Goal: Task Accomplishment & Management: Complete application form

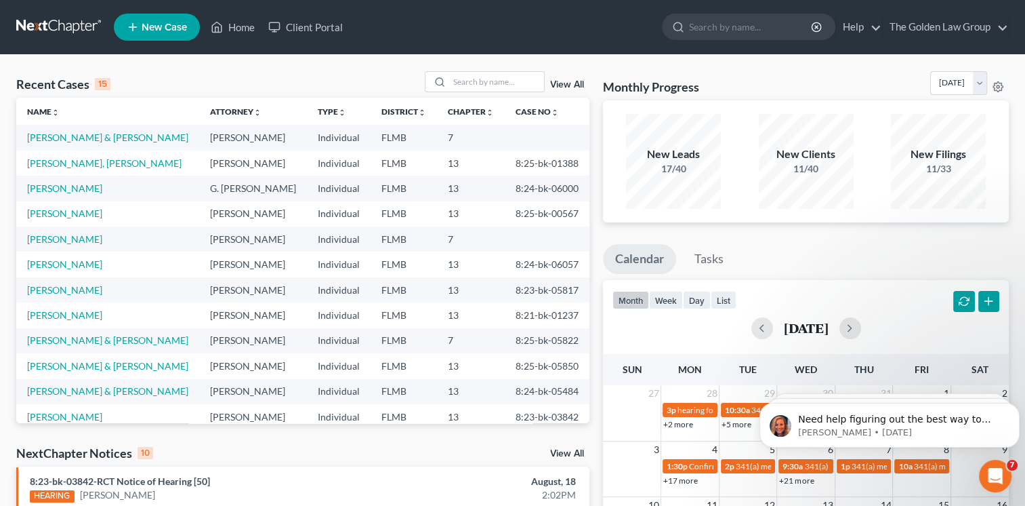
click at [160, 20] on link "New Case" at bounding box center [157, 27] width 86 height 27
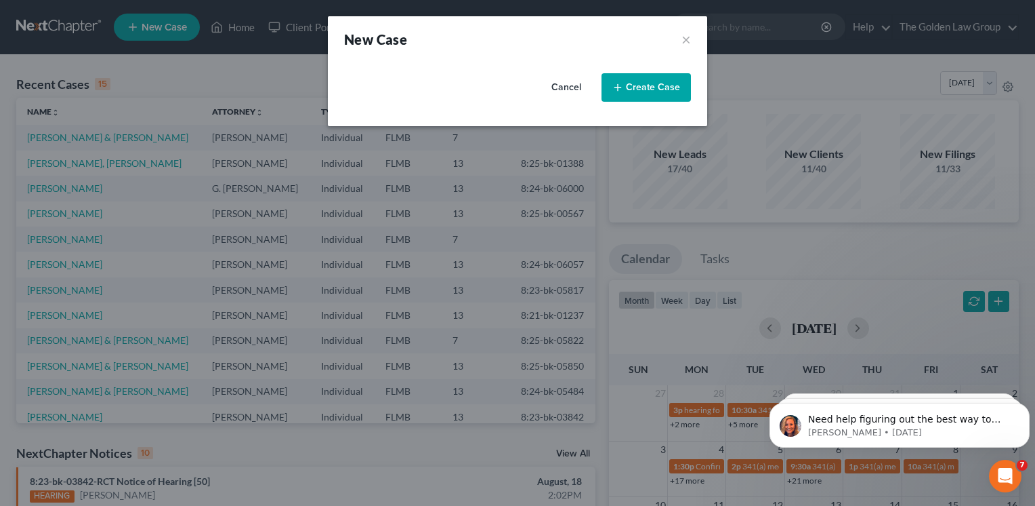
select select "15"
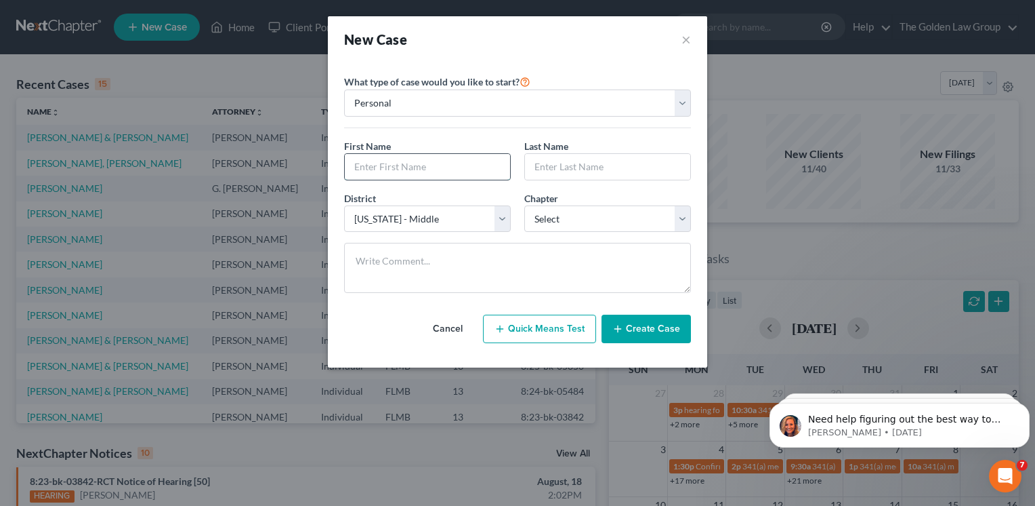
click at [424, 155] on input "text" at bounding box center [427, 167] width 165 height 26
type input "[PERSON_NAME]"
click at [586, 161] on input "text" at bounding box center [607, 167] width 165 height 26
type input "[PERSON_NAME]"
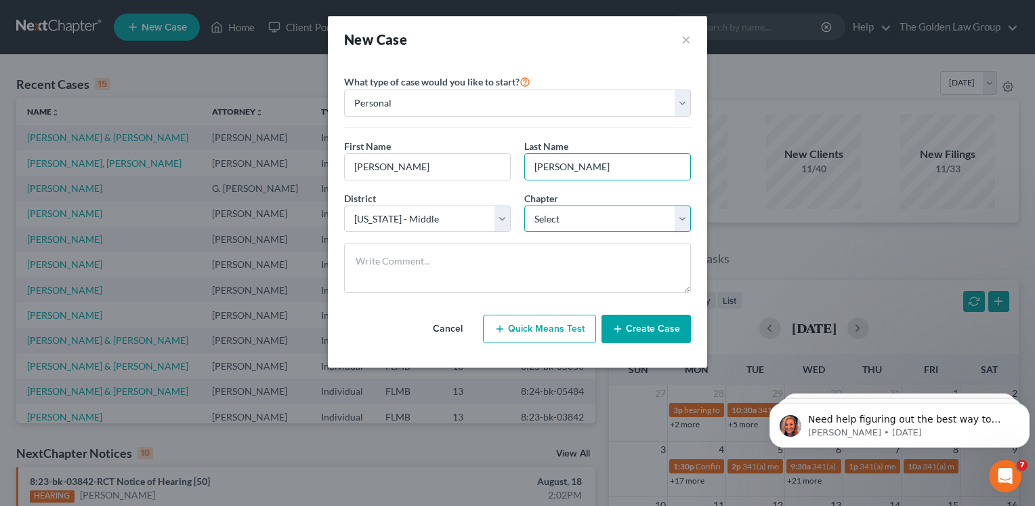
click at [596, 225] on select "Select 7 11 12 13" at bounding box center [608, 218] width 167 height 27
select select "0"
click at [525, 205] on select "Select 7 11 12 13" at bounding box center [608, 218] width 167 height 27
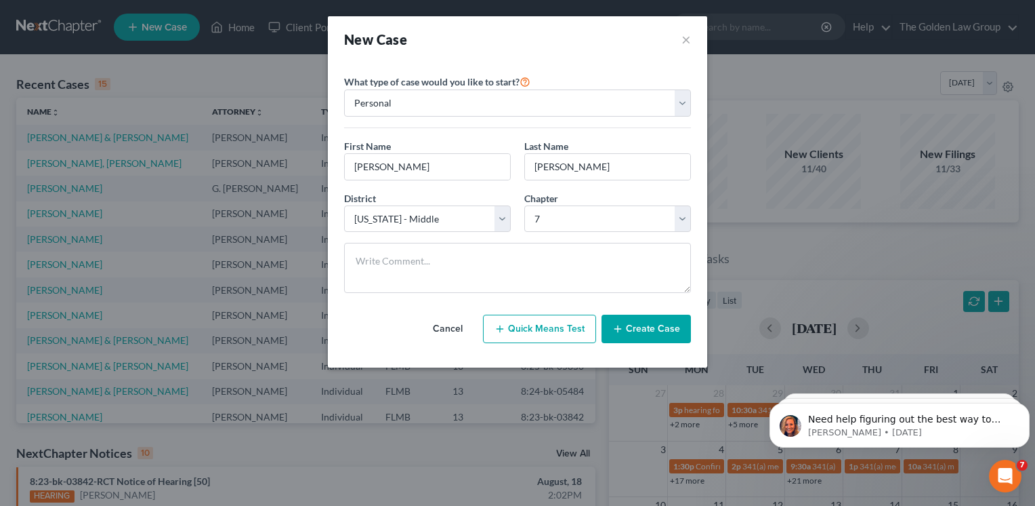
click at [644, 329] on button "Create Case" at bounding box center [646, 328] width 89 height 28
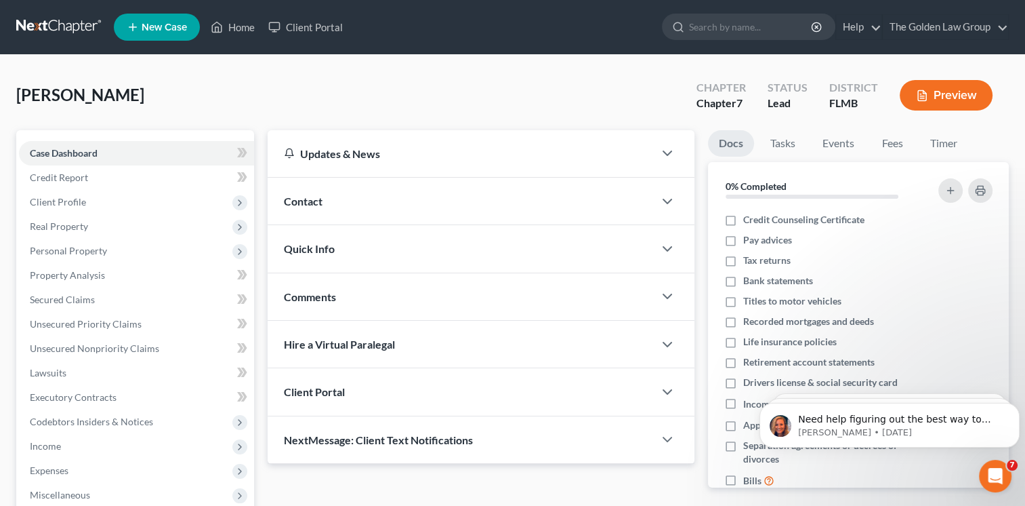
click at [412, 296] on div "Comments" at bounding box center [461, 296] width 386 height 47
click at [348, 388] on div "Client Portal" at bounding box center [461, 391] width 386 height 47
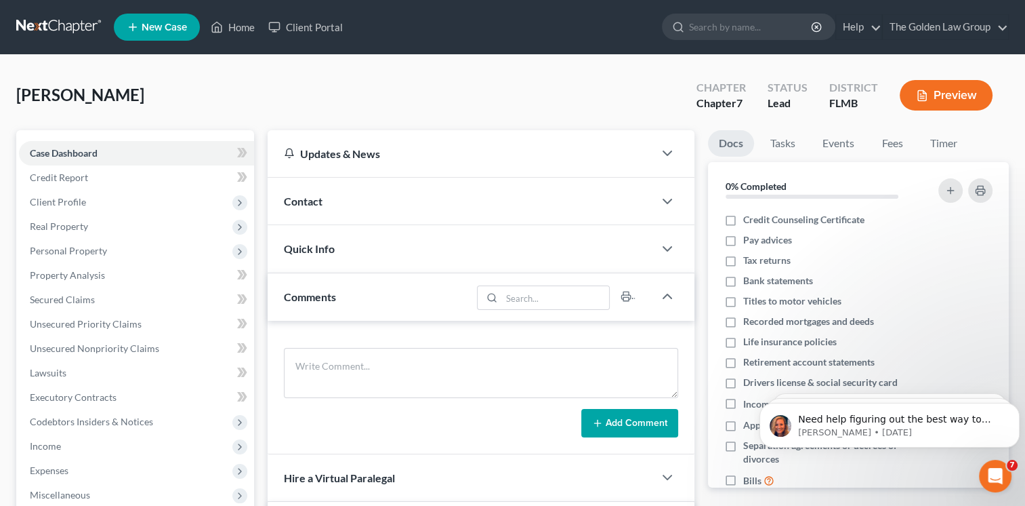
click at [670, 390] on textarea at bounding box center [481, 373] width 394 height 50
click at [665, 292] on icon "button" at bounding box center [667, 296] width 16 height 16
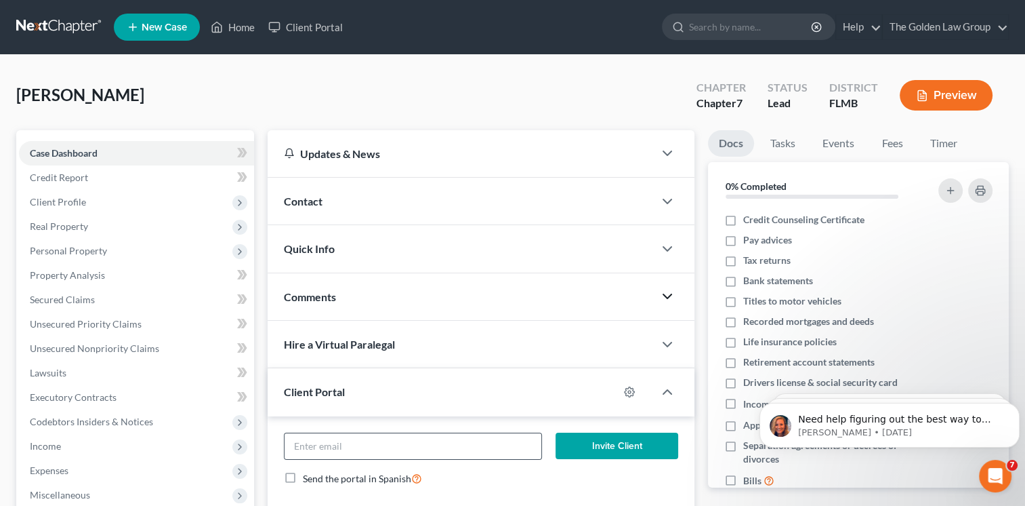
click at [485, 432] on div at bounding box center [413, 445] width 258 height 27
paste input "[EMAIL_ADDRESS][DOMAIN_NAME]"
type input "[EMAIL_ADDRESS][DOMAIN_NAME]"
click at [598, 446] on button "Invite Client" at bounding box center [617, 445] width 123 height 27
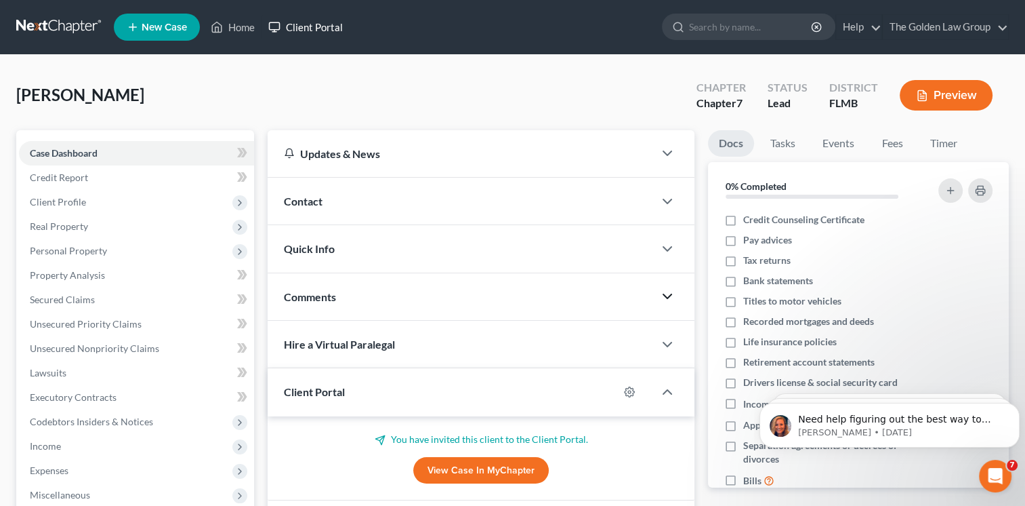
click at [331, 33] on link "Client Portal" at bounding box center [306, 27] width 88 height 24
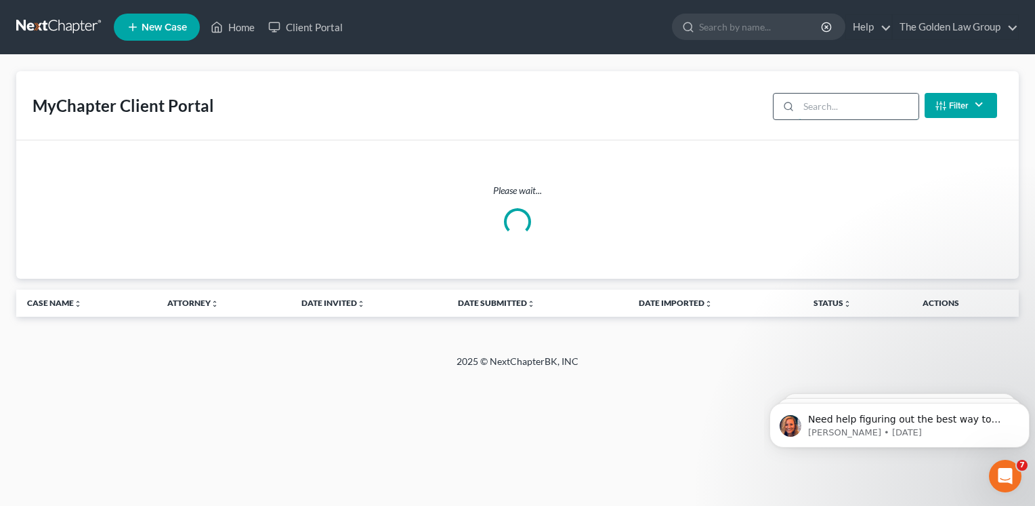
click at [819, 96] on input "search" at bounding box center [859, 107] width 120 height 26
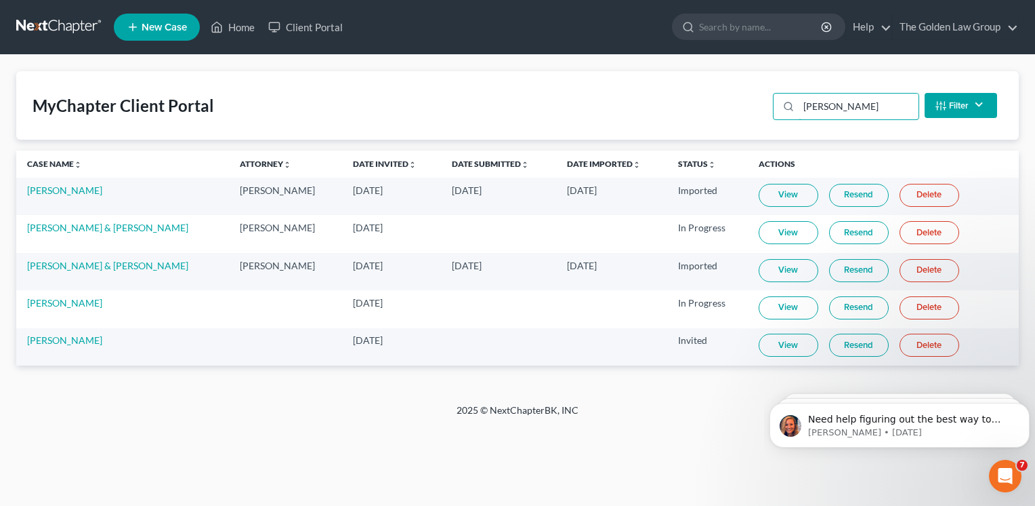
type input "[PERSON_NAME]"
click at [835, 342] on link "Resend" at bounding box center [859, 344] width 60 height 23
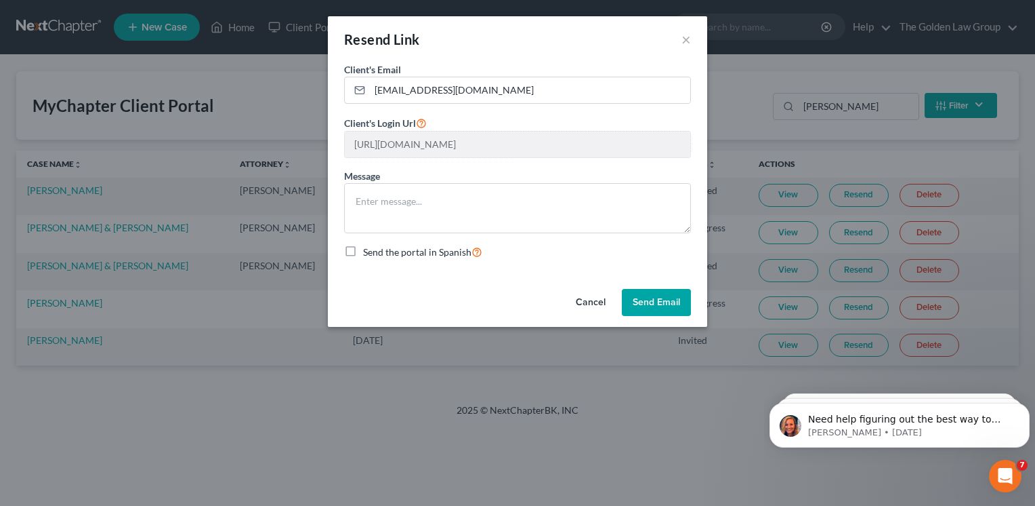
click at [630, 302] on button "Send Email" at bounding box center [656, 302] width 69 height 27
